Goal: Navigation & Orientation: Find specific page/section

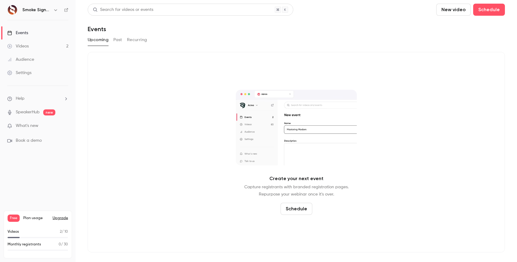
click at [49, 47] on link "Videos 2" at bounding box center [38, 46] width 76 height 13
